Goal: Task Accomplishment & Management: Use online tool/utility

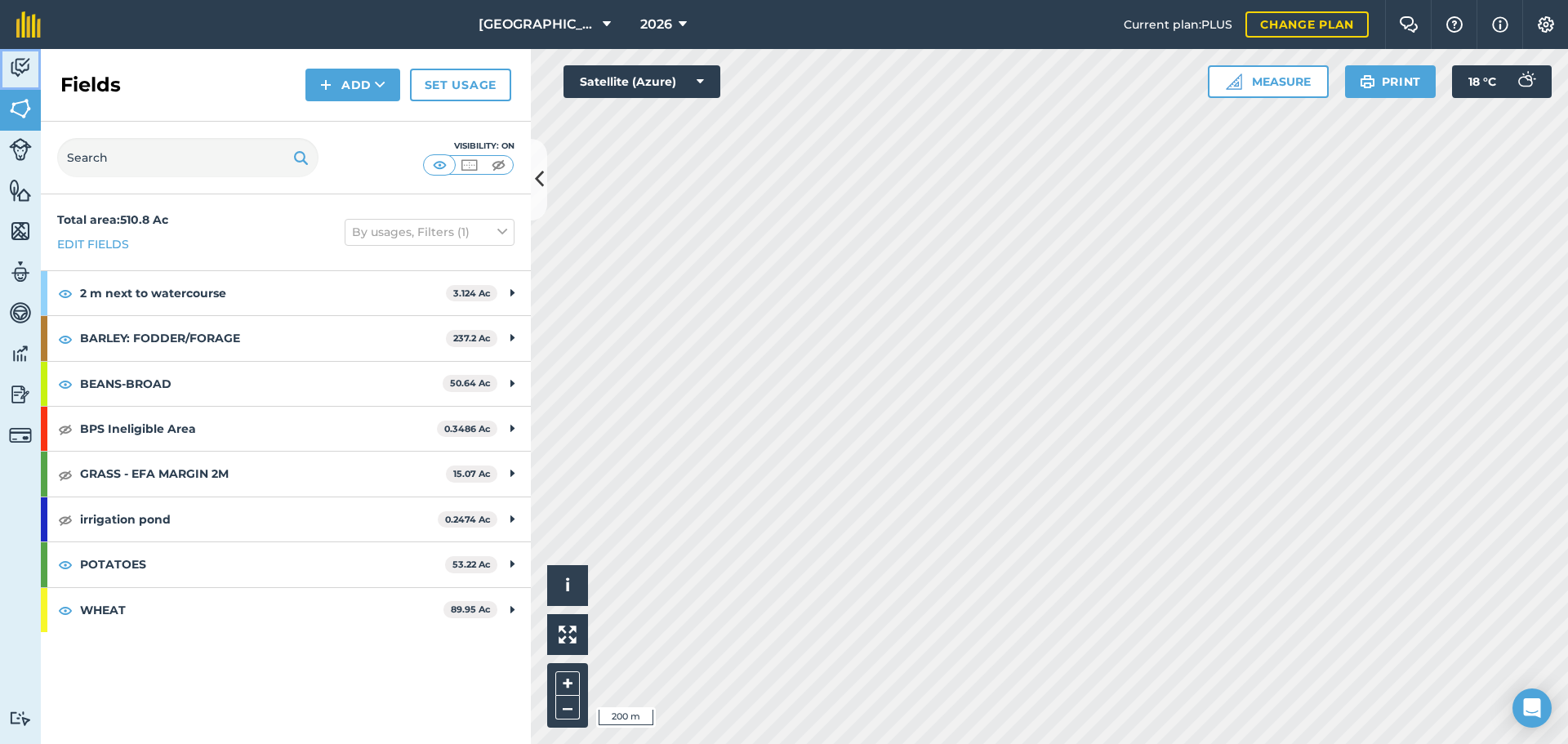
click at [31, 85] on link "Activity" at bounding box center [20, 69] width 41 height 41
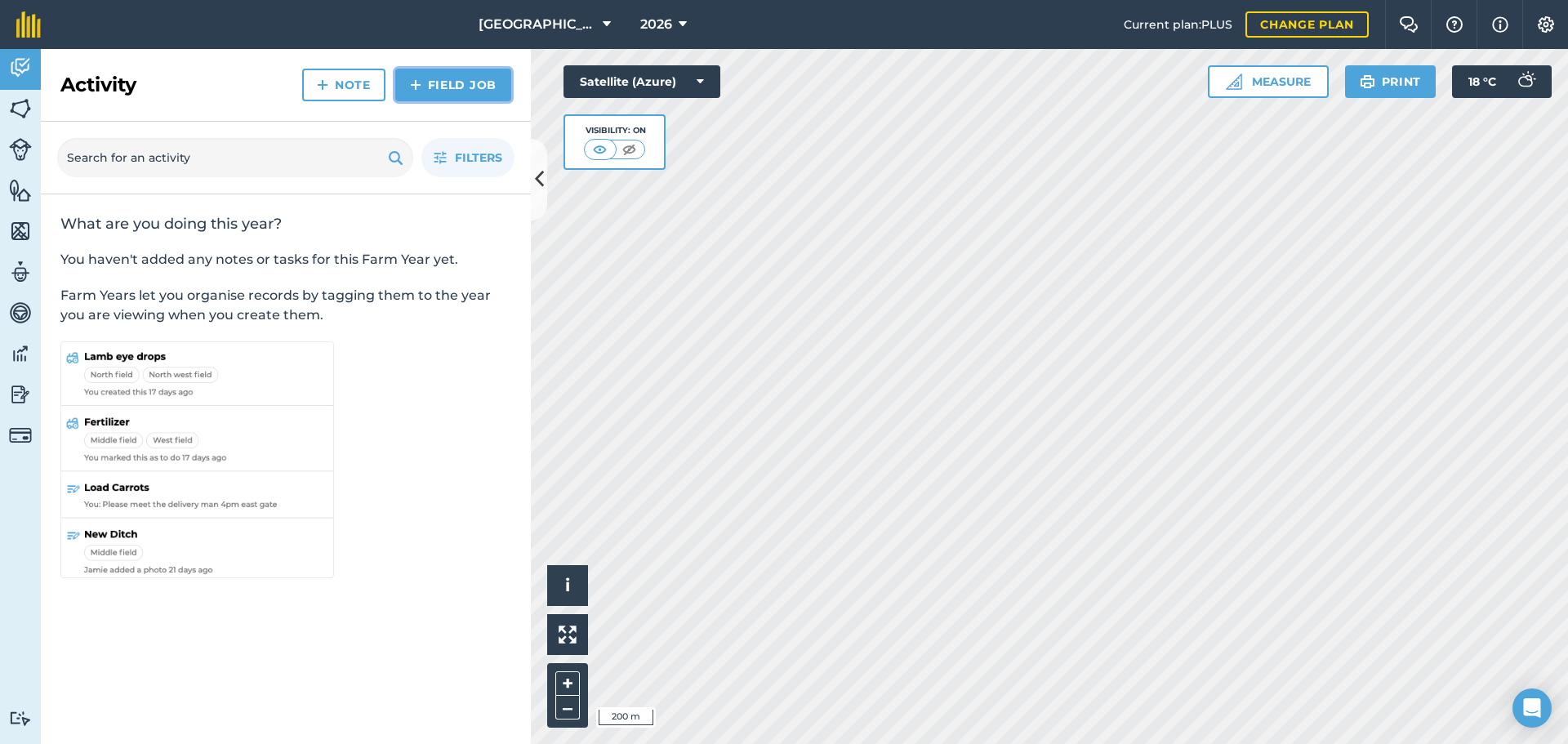
click at [411, 76] on img at bounding box center [415, 84] width 11 height 19
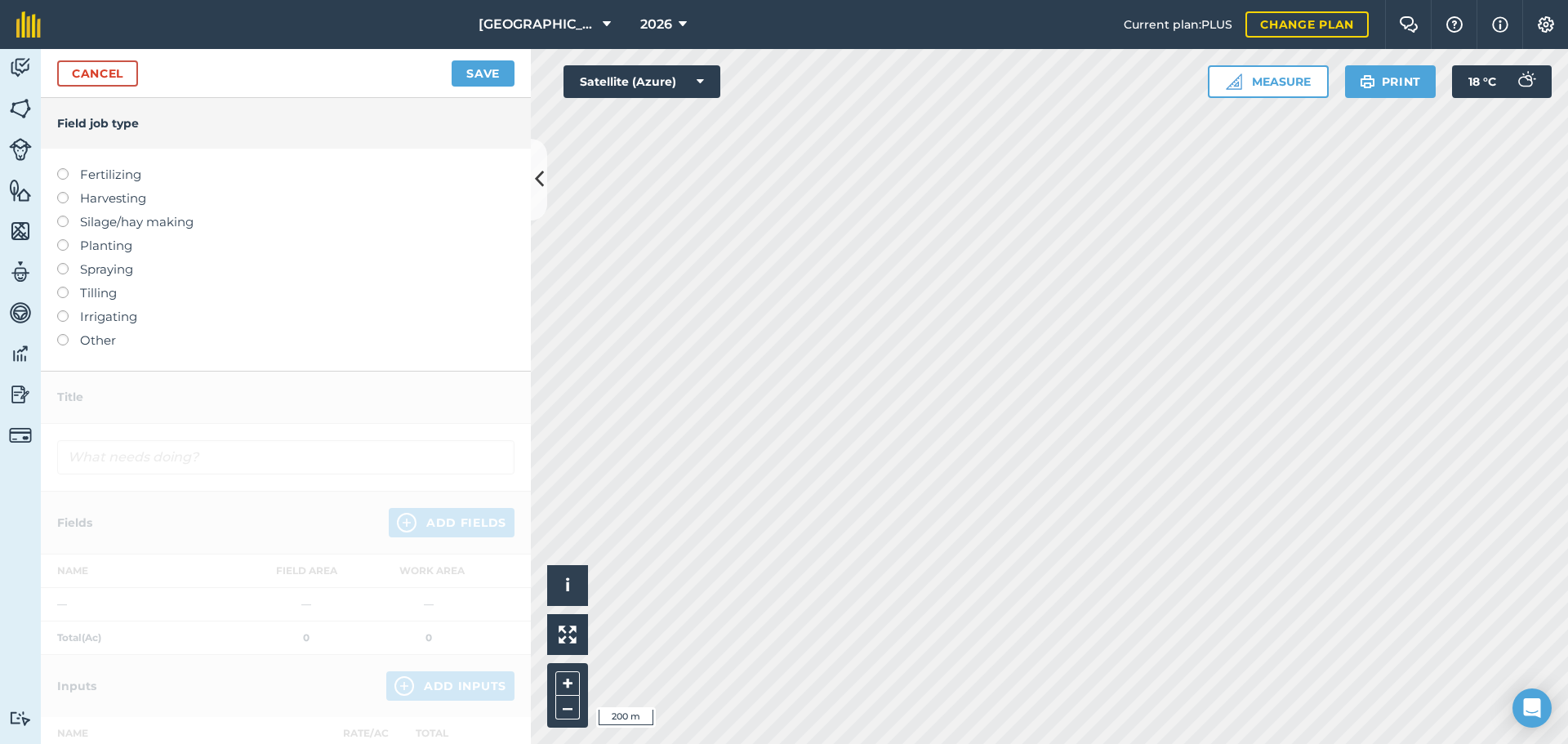
click at [58, 244] on div "Fertilizing Harvesting Silage/hay making Planting Spraying Tilling Irrigating O…" at bounding box center [285, 259] width 490 height 222
click at [62, 239] on label at bounding box center [69, 239] width 23 height 0
type input "Planting"
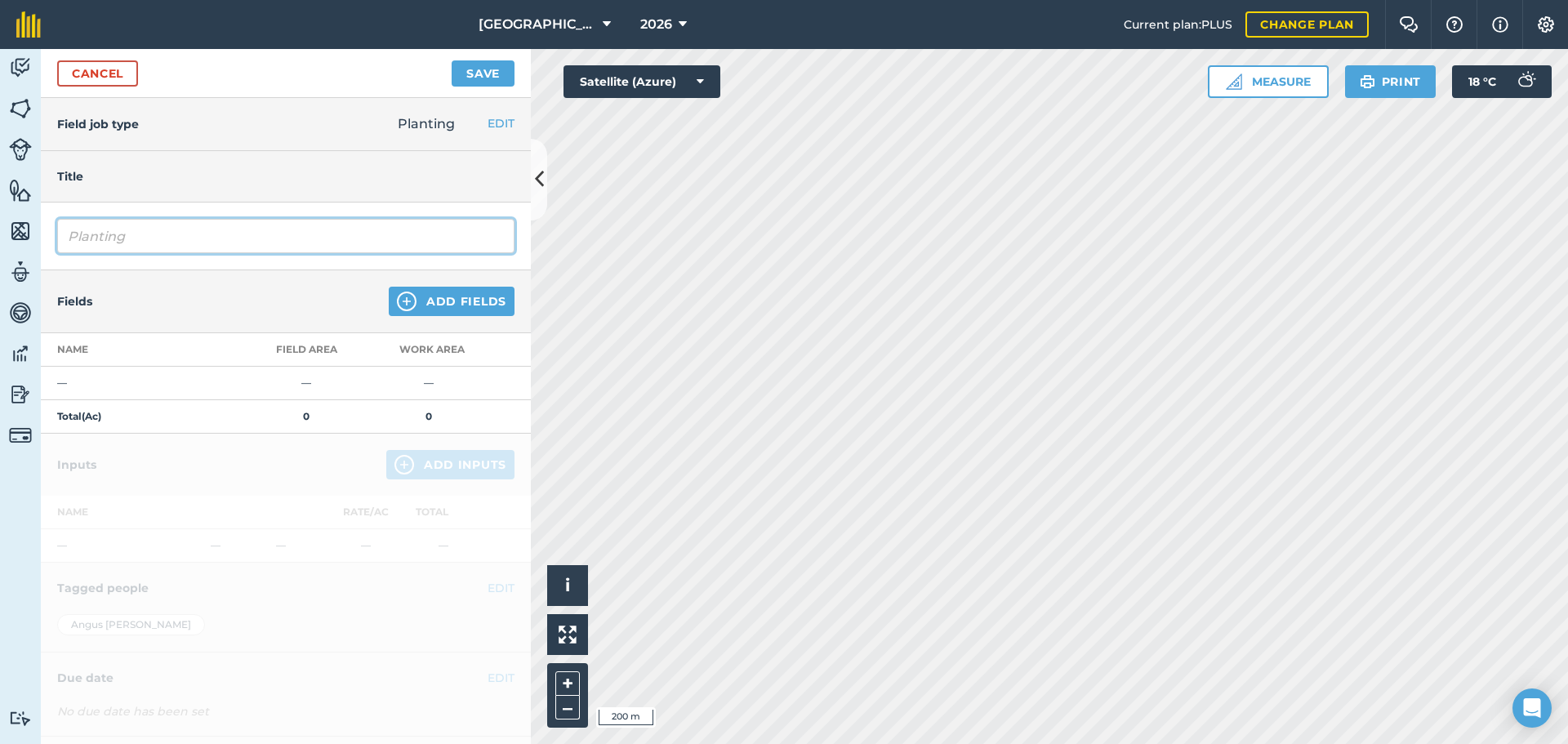
drag, startPoint x: 165, startPoint y: 236, endPoint x: 180, endPoint y: 233, distance: 15.3
click at [180, 233] on input "Planting" at bounding box center [285, 235] width 457 height 34
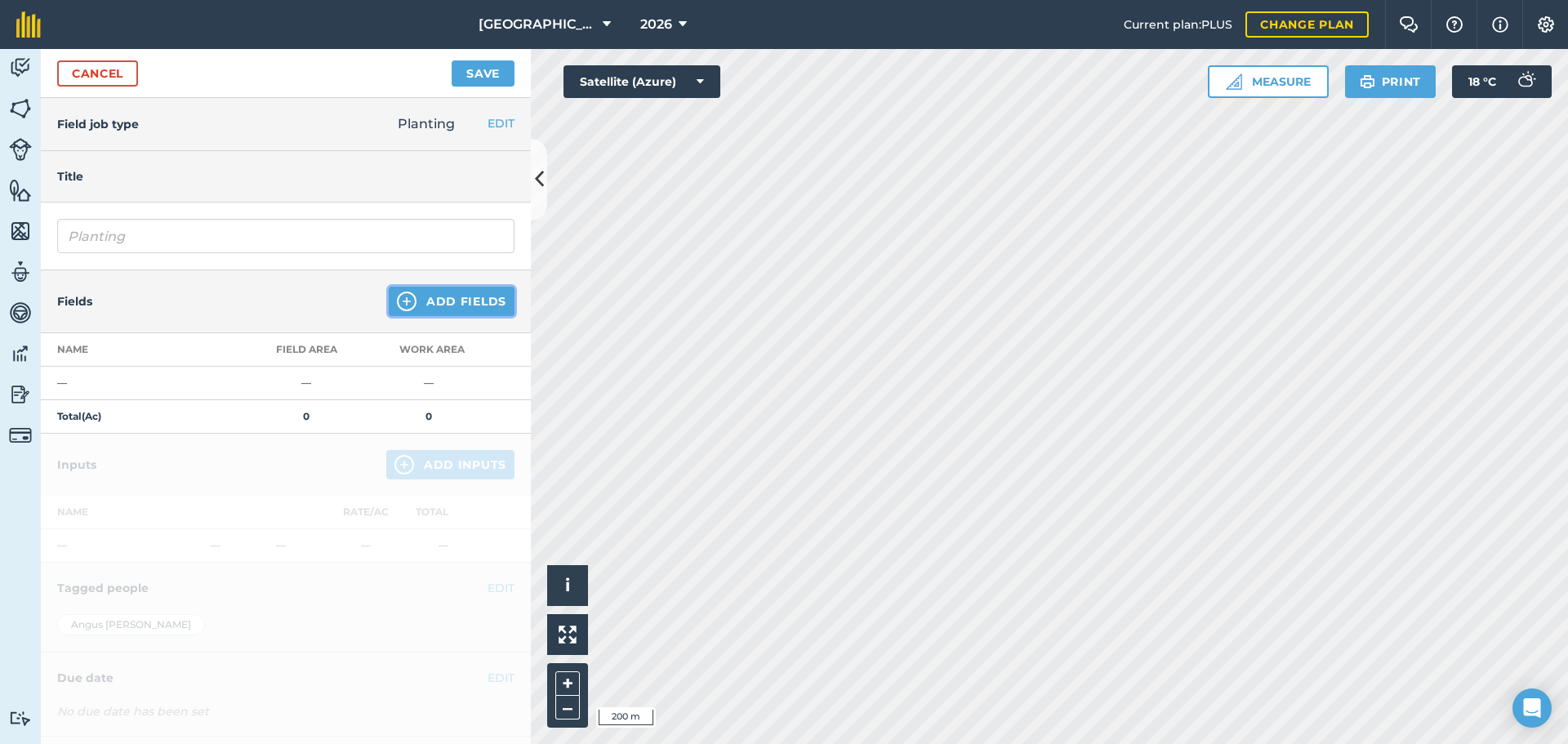
click at [448, 292] on button "Add Fields" at bounding box center [451, 301] width 126 height 30
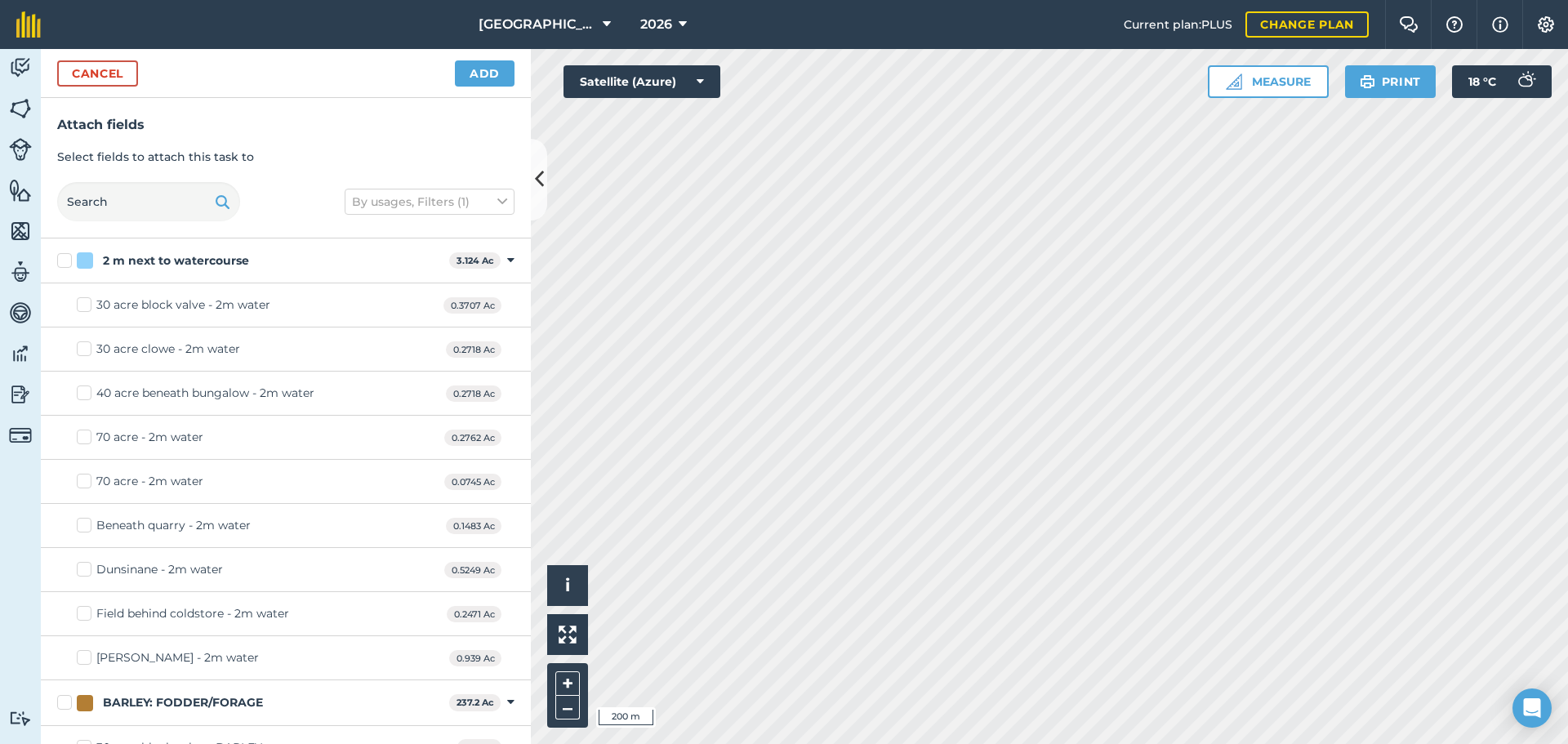
checkbox input "true"
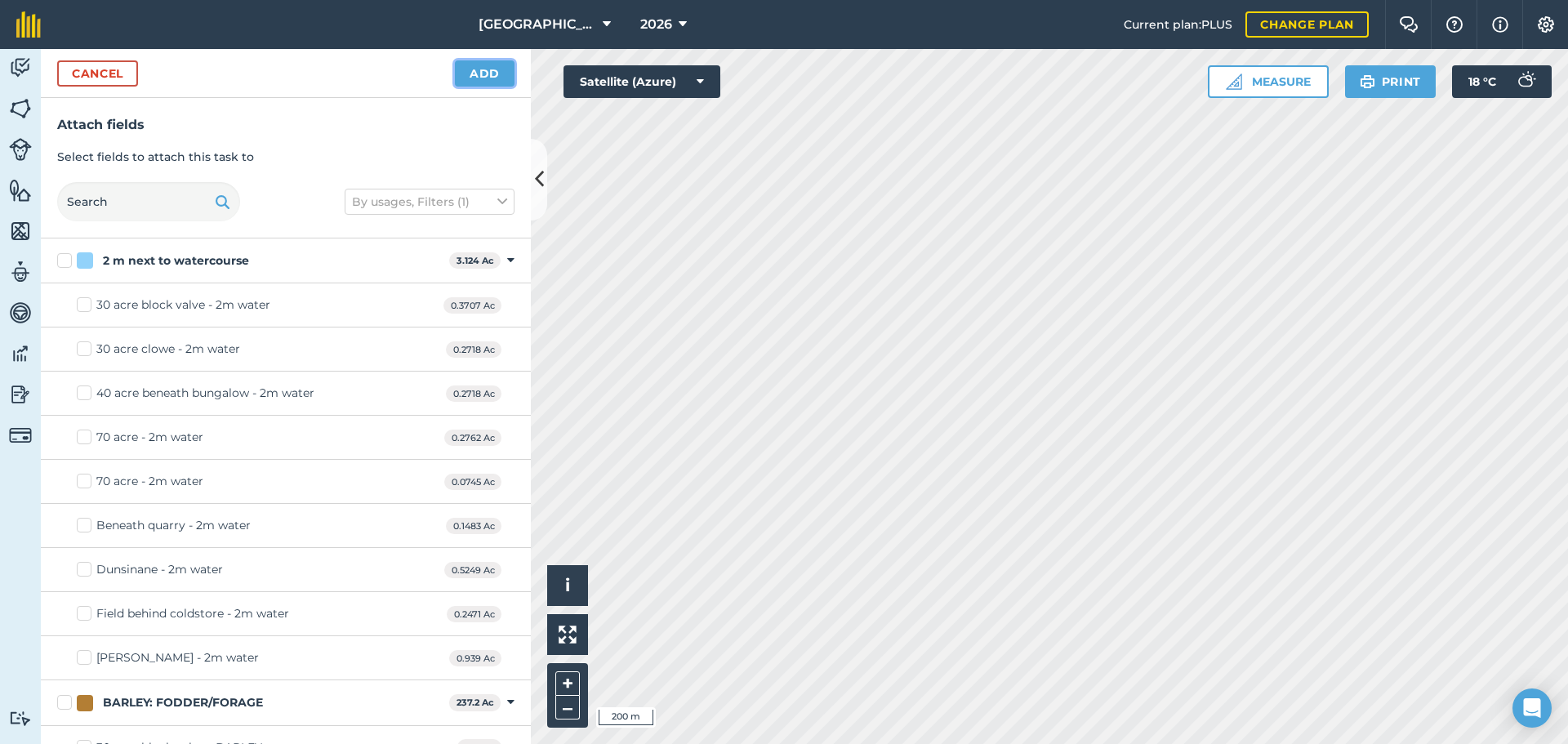
click at [474, 78] on button "Add" at bounding box center [485, 73] width 59 height 26
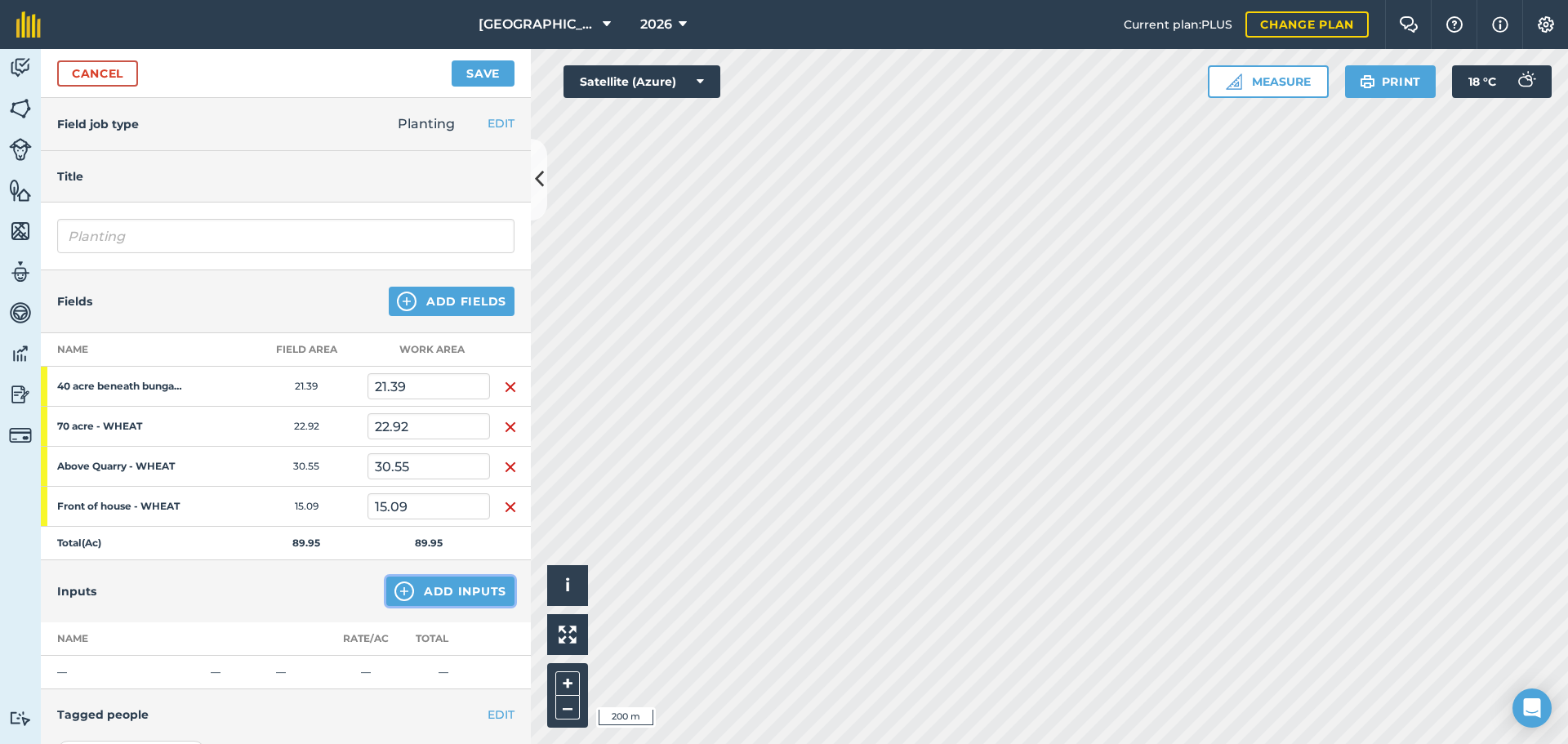
click at [423, 589] on button "Add Inputs" at bounding box center [450, 591] width 128 height 30
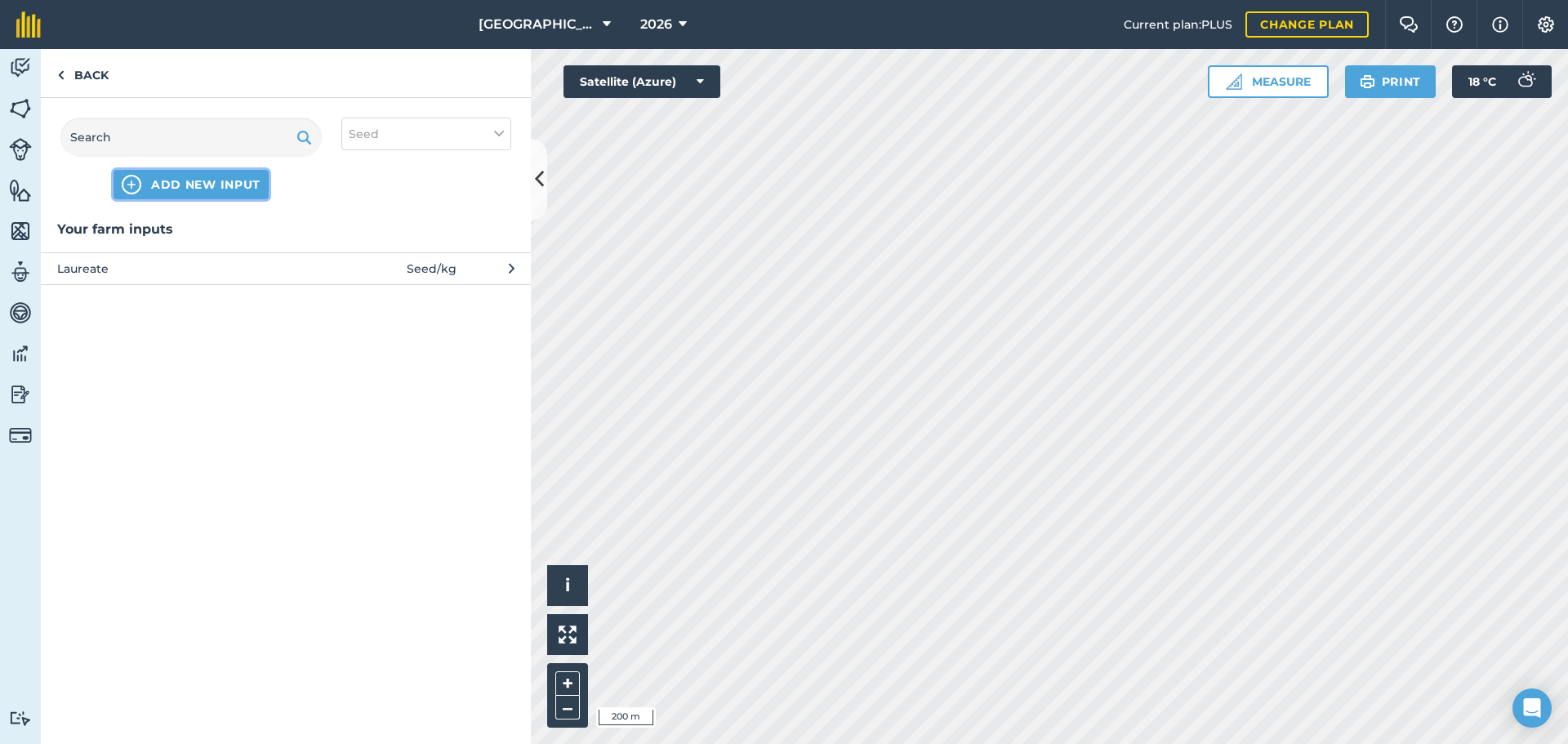
click at [204, 183] on span "ADD NEW INPUT" at bounding box center [206, 184] width 109 height 17
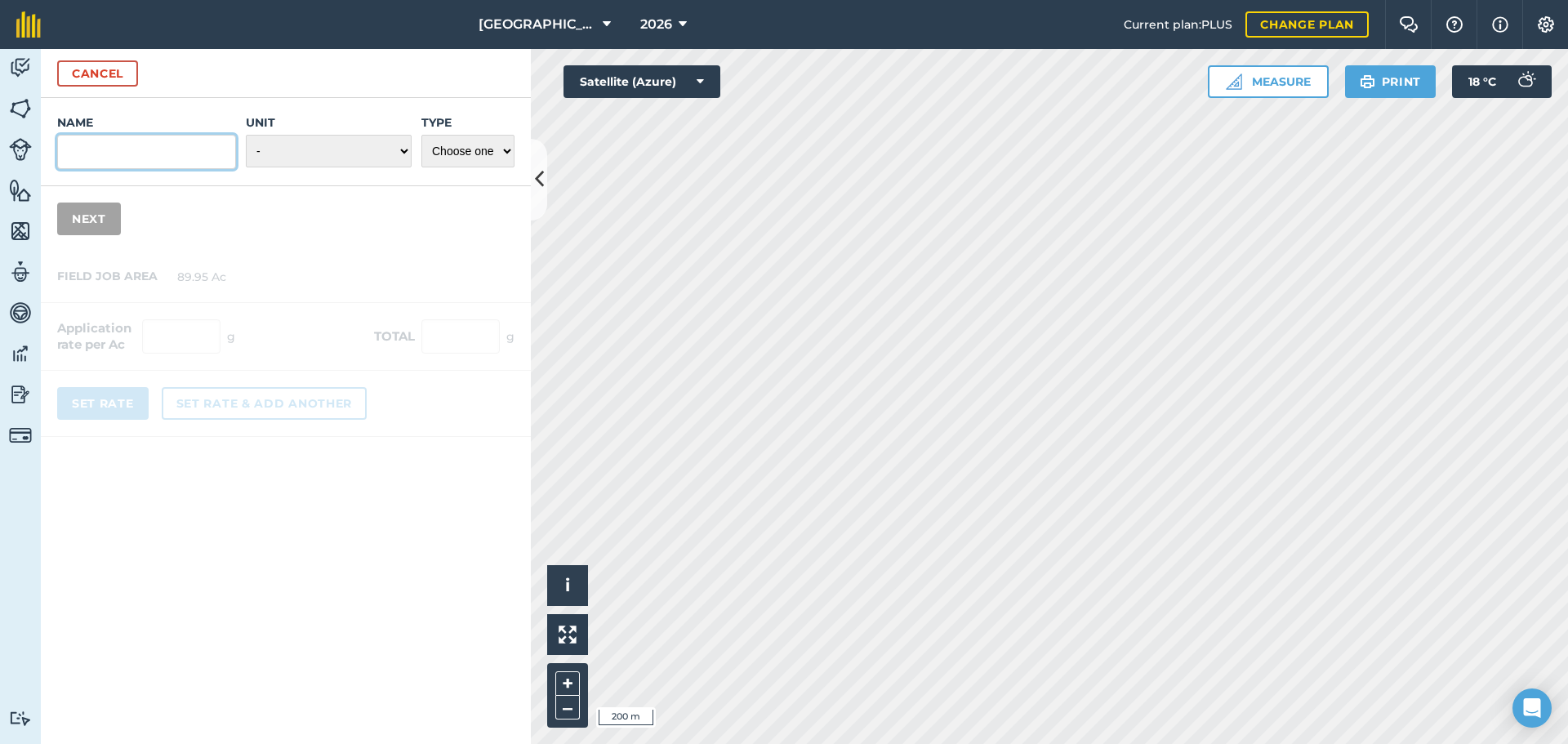
click at [182, 168] on input "Name" at bounding box center [146, 151] width 179 height 34
type input "bamford"
click at [318, 155] on select "- Grams/g Kilograms/kg Metric tonnes/t Millilitres/ml Litres/L Ounces/oz Pounds…" at bounding box center [328, 150] width 166 height 32
select select "KILOGRAMS"
click at [246, 134] on select "- Grams/g Kilograms/kg Metric tonnes/t Millilitres/ml Litres/L Ounces/oz Pounds…" at bounding box center [328, 150] width 166 height 32
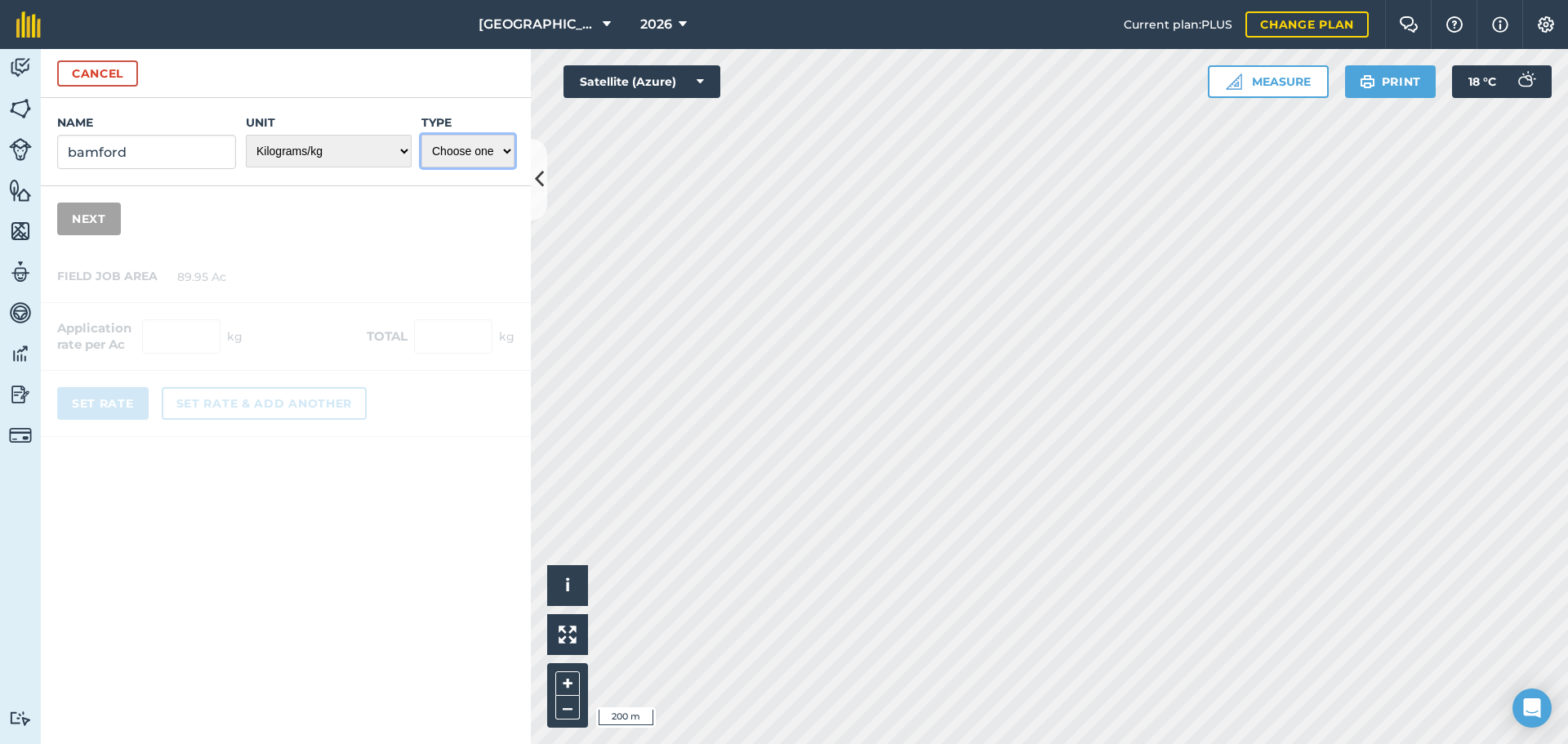
click at [437, 145] on select "Choose one Fertilizer Seed Spray Fuel Other" at bounding box center [468, 150] width 93 height 32
select select "SEED"
click at [422, 134] on select "Choose one Fertilizer Seed Spray Fuel Other" at bounding box center [468, 150] width 93 height 32
click at [142, 141] on input "bamford" at bounding box center [146, 151] width 179 height 34
type input "bamford winter wheat"
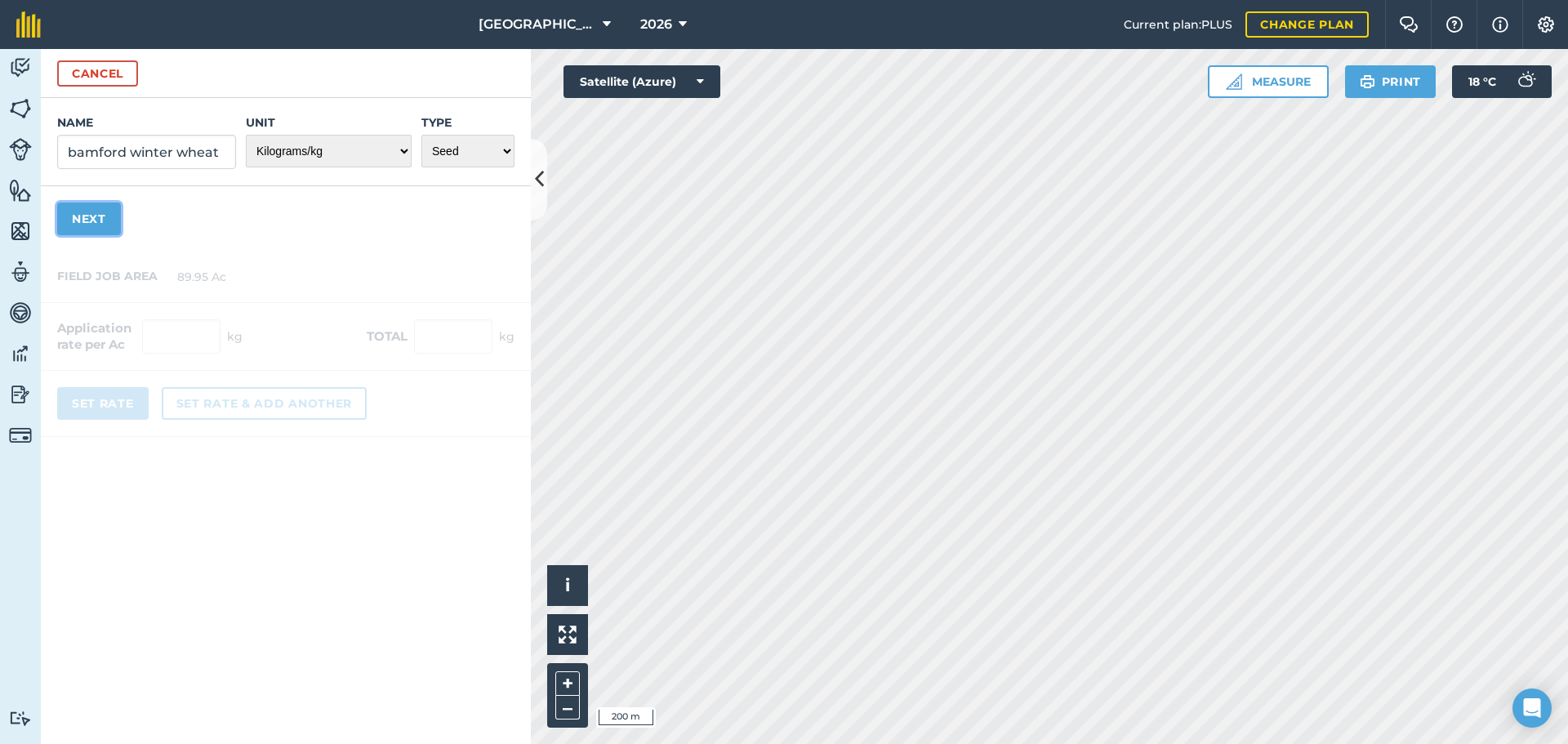
click at [99, 220] on button "Next" at bounding box center [89, 219] width 64 height 32
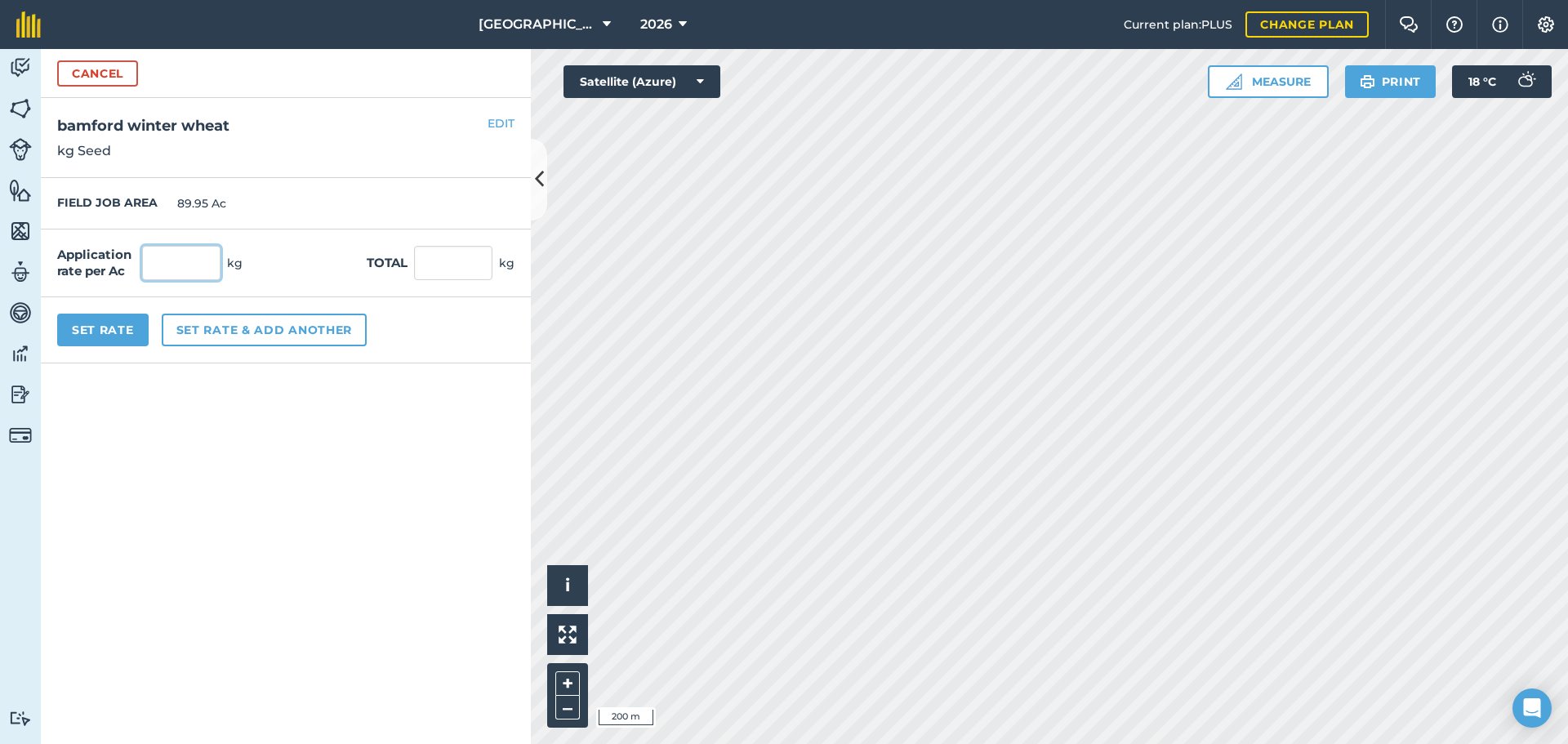
click at [164, 257] on input "text" at bounding box center [181, 262] width 79 height 34
type input "50.1"
type input "4,506.495"
click at [114, 318] on button "Set Rate" at bounding box center [103, 329] width 92 height 32
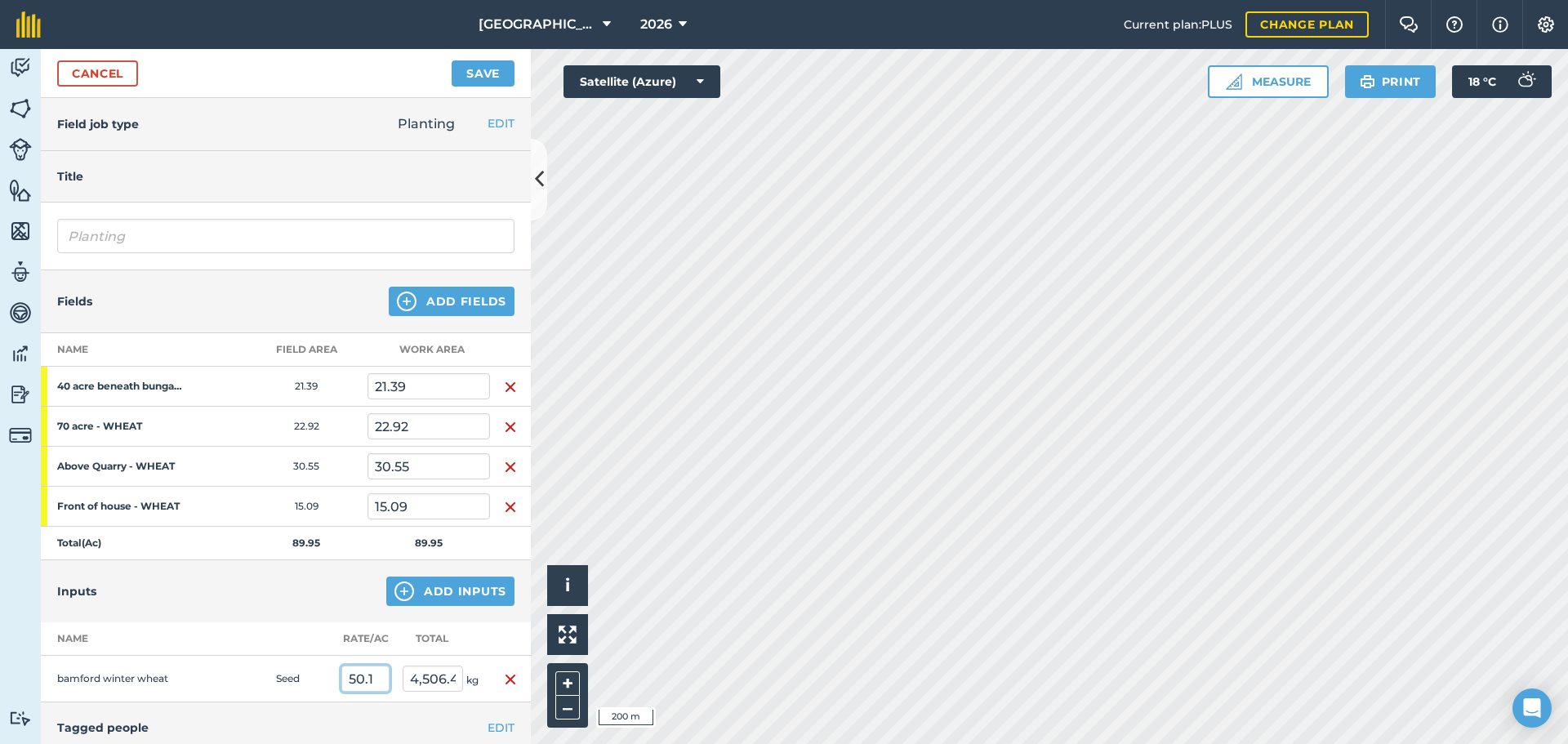
click at [368, 678] on input "50.1" at bounding box center [365, 678] width 48 height 26
type input "61.2"
type input "5,504.94"
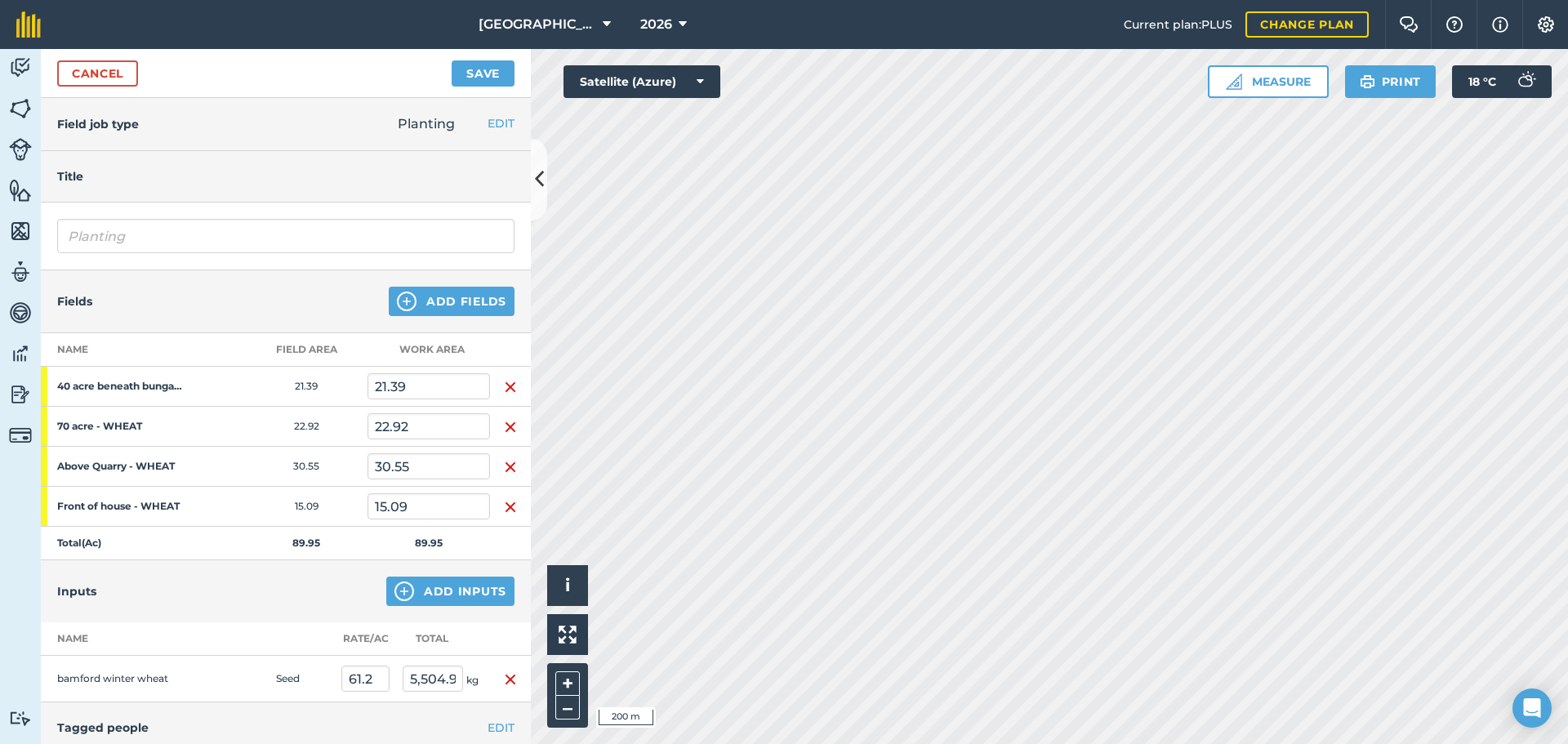
click at [304, 609] on div "Inputs Add Inputs" at bounding box center [285, 591] width 490 height 62
